Goal: Consume media (video, audio)

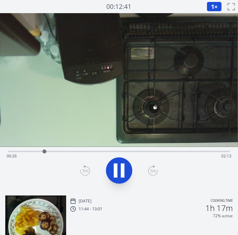
click at [167, 136] on video at bounding box center [119, 80] width 238 height 134
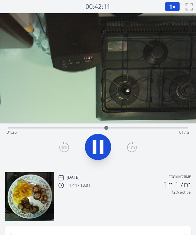
click at [142, 103] on video at bounding box center [98, 68] width 196 height 110
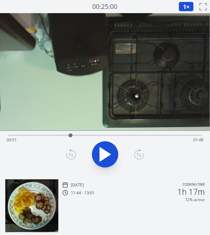
drag, startPoint x: 140, startPoint y: 136, endPoint x: 70, endPoint y: 141, distance: 69.3
click at [70, 136] on div "Time elapsed: 00:51 Time remaining: 01:48" at bounding box center [105, 135] width 194 height 1
click at [100, 152] on icon at bounding box center [102, 155] width 4 height 14
click at [185, 6] on span "1" at bounding box center [184, 7] width 3 height 8
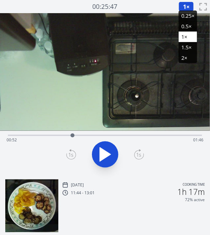
click at [185, 19] on li "0.25×" at bounding box center [187, 16] width 18 height 11
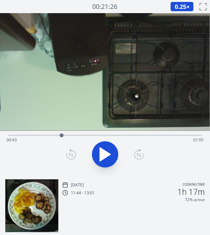
drag, startPoint x: 75, startPoint y: 135, endPoint x: 62, endPoint y: 137, distance: 13.4
click at [62, 137] on div at bounding box center [62, 136] width 10 height 10
click at [112, 155] on icon at bounding box center [105, 155] width 18 height 18
drag, startPoint x: 61, startPoint y: 135, endPoint x: 48, endPoint y: 139, distance: 13.7
click at [48, 139] on div at bounding box center [48, 136] width 10 height 10
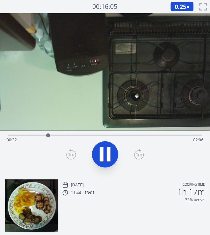
click at [137, 151] on icon at bounding box center [139, 154] width 10 height 11
click at [72, 149] on icon at bounding box center [71, 154] width 10 height 11
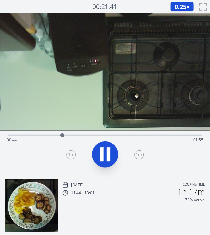
click at [102, 155] on icon at bounding box center [102, 155] width 4 height 14
click at [102, 155] on icon at bounding box center [105, 155] width 11 height 14
drag, startPoint x: 65, startPoint y: 134, endPoint x: 113, endPoint y: 129, distance: 48.4
click at [113, 129] on div "Time elapsed: 01:25 Time remaining: 01:14" at bounding box center [105, 93] width 210 height 161
drag, startPoint x: 113, startPoint y: 135, endPoint x: 31, endPoint y: 136, distance: 81.7
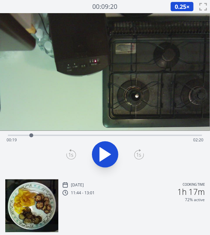
click at [31, 136] on div at bounding box center [31, 136] width 4 height 4
drag, startPoint x: 30, startPoint y: 136, endPoint x: 43, endPoint y: 137, distance: 13.2
click at [43, 137] on div at bounding box center [43, 136] width 4 height 4
click at [112, 153] on icon at bounding box center [105, 155] width 18 height 18
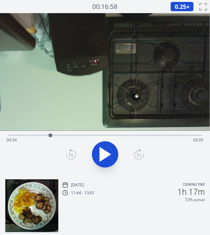
drag, startPoint x: 102, startPoint y: 134, endPoint x: 50, endPoint y: 138, distance: 51.8
click at [50, 138] on div at bounding box center [50, 136] width 10 height 10
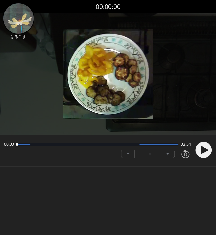
click at [205, 148] on icon at bounding box center [204, 150] width 7 height 8
click at [136, 57] on img at bounding box center [108, 74] width 90 height 90
click at [168, 153] on button "+" at bounding box center [167, 154] width 13 height 8
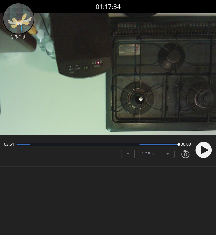
click at [141, 201] on body "Discard Recording? You will not be able to recover this once discarded. Cancel …" at bounding box center [108, 117] width 216 height 235
drag, startPoint x: 176, startPoint y: 145, endPoint x: 132, endPoint y: 145, distance: 44.1
click at [132, 145] on div at bounding box center [133, 144] width 9 height 9
